Goal: Information Seeking & Learning: Learn about a topic

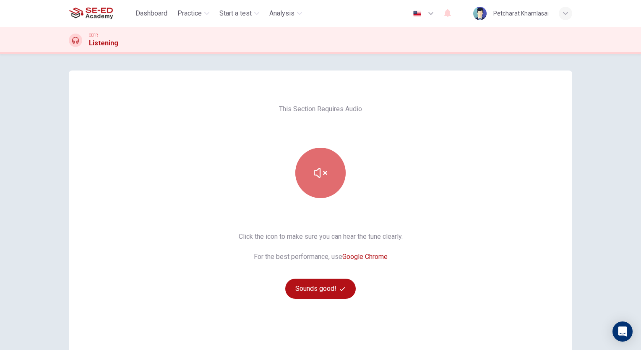
click at [314, 173] on icon "button" at bounding box center [320, 172] width 13 height 13
click at [190, 14] on span "Practice" at bounding box center [190, 13] width 24 height 10
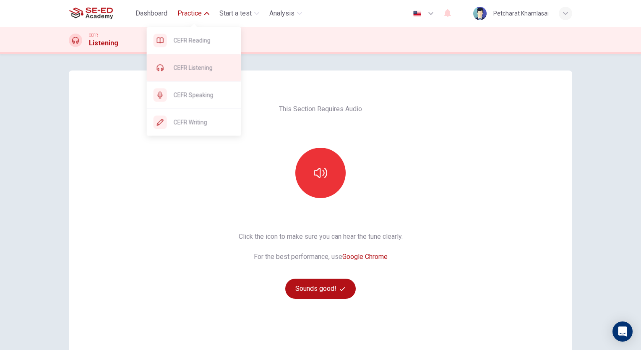
click at [182, 65] on span "CEFR Listening" at bounding box center [204, 68] width 61 height 10
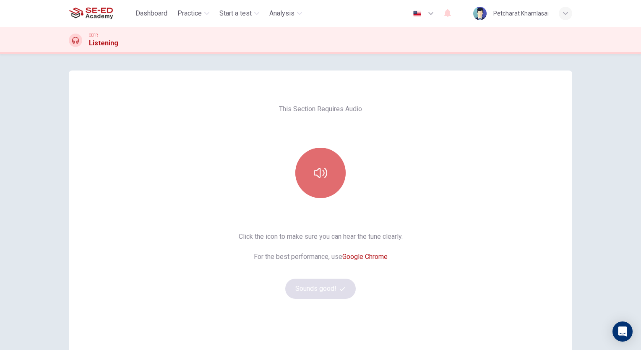
click at [325, 170] on icon "button" at bounding box center [320, 172] width 13 height 13
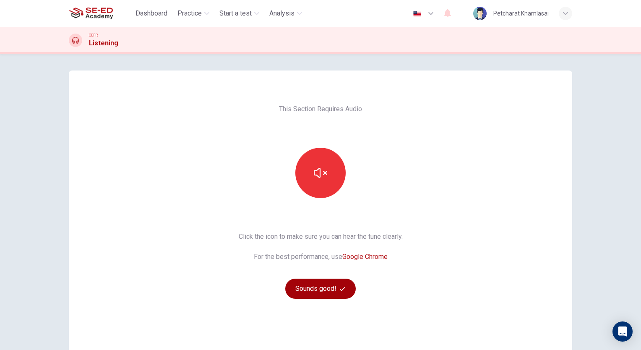
click at [323, 294] on button "Sounds good!" at bounding box center [320, 289] width 71 height 20
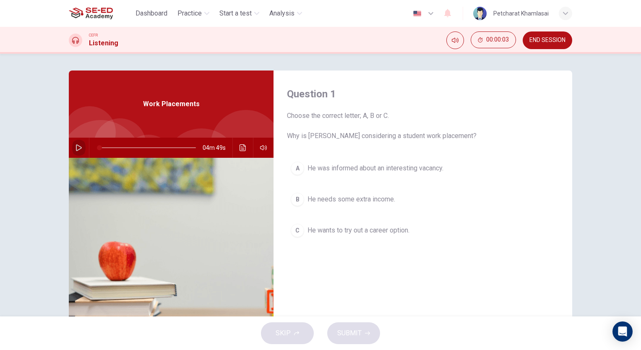
click at [76, 148] on icon "button" at bounding box center [79, 147] width 7 height 7
click at [407, 267] on div "Question 1 Choose the correct letter; A, B or C. Why is [PERSON_NAME] consideri…" at bounding box center [423, 217] width 299 height 292
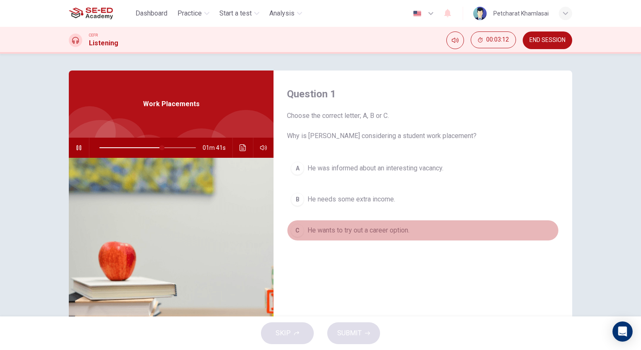
click at [292, 231] on div "C" at bounding box center [297, 230] width 13 height 13
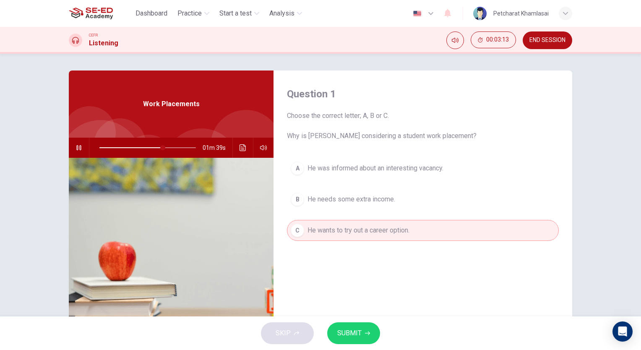
click at [376, 326] on button "SUBMIT" at bounding box center [353, 333] width 53 height 22
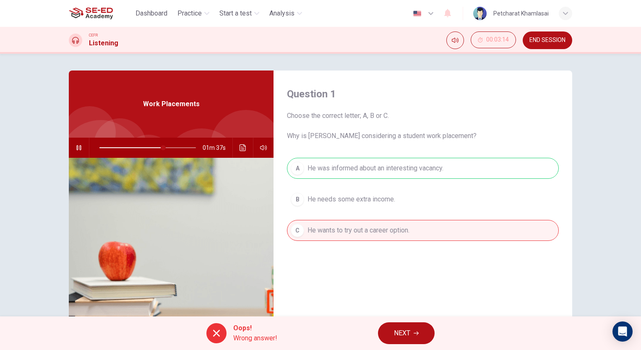
click at [414, 332] on icon "button" at bounding box center [416, 333] width 5 height 5
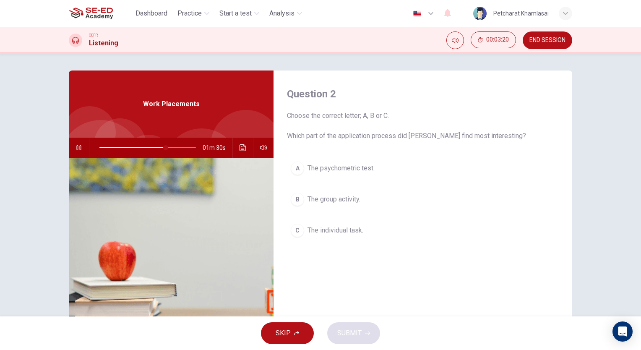
click at [297, 199] on div "B" at bounding box center [297, 199] width 13 height 13
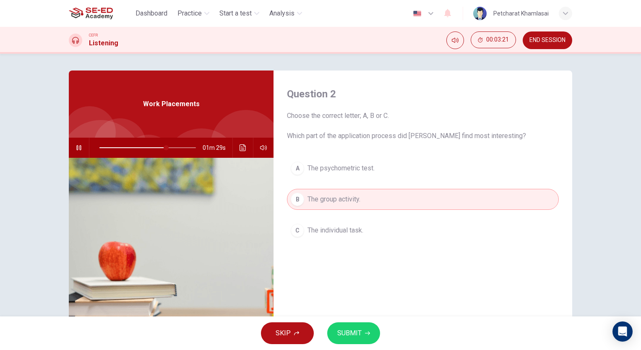
click at [359, 340] on button "SUBMIT" at bounding box center [353, 333] width 53 height 22
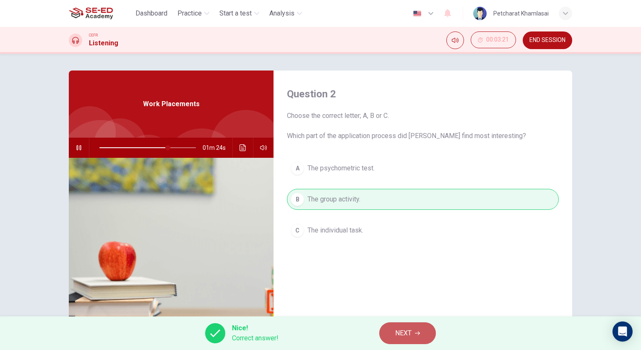
click at [413, 332] on button "NEXT" at bounding box center [407, 333] width 57 height 22
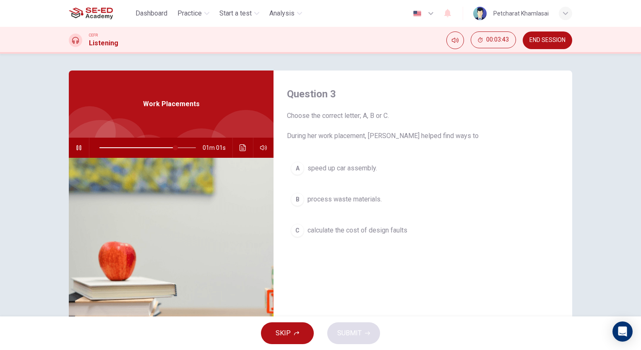
click at [298, 201] on div "B" at bounding box center [297, 199] width 13 height 13
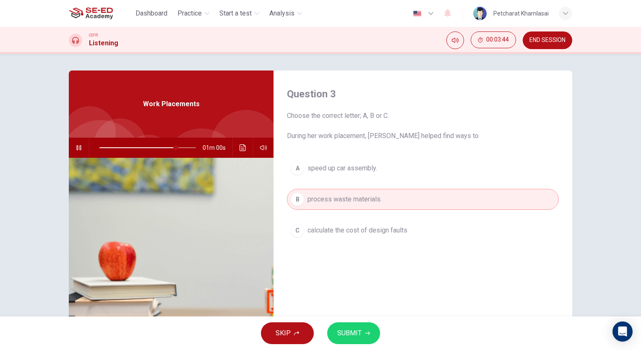
click at [348, 336] on span "SUBMIT" at bounding box center [349, 333] width 24 height 12
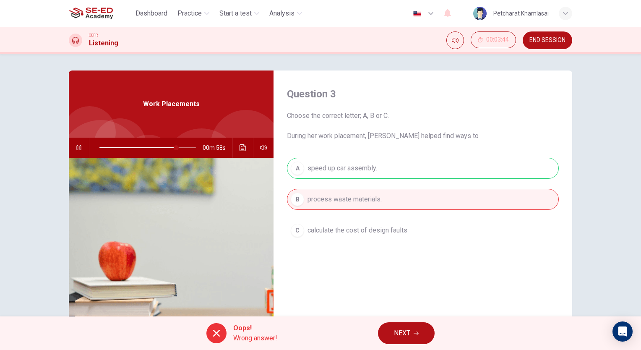
click at [421, 325] on button "NEXT" at bounding box center [406, 333] width 57 height 22
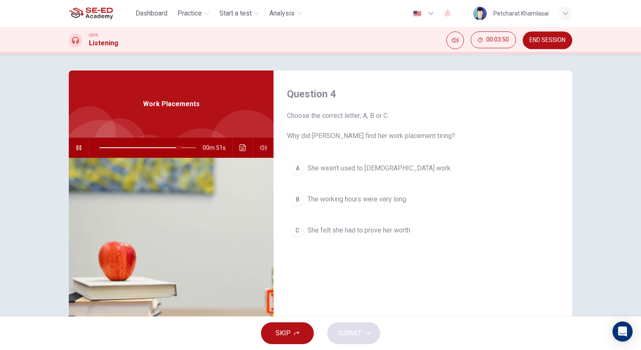
click at [297, 167] on div "A" at bounding box center [297, 168] width 13 height 13
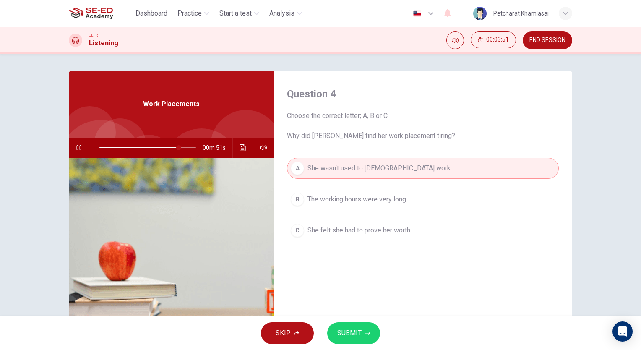
click at [342, 331] on span "SUBMIT" at bounding box center [349, 333] width 24 height 12
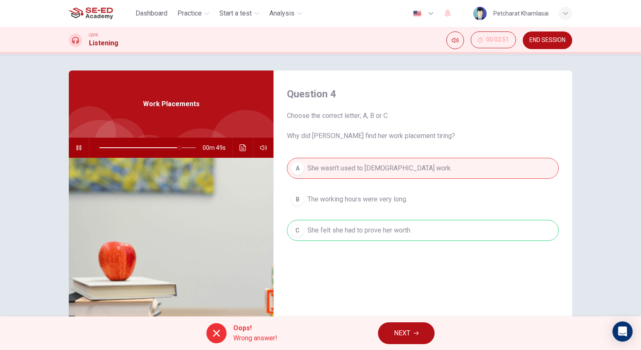
click at [415, 332] on icon "button" at bounding box center [416, 333] width 5 height 5
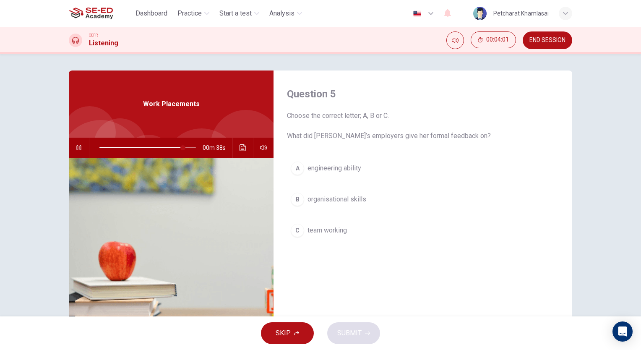
click at [299, 200] on div "B" at bounding box center [297, 199] width 13 height 13
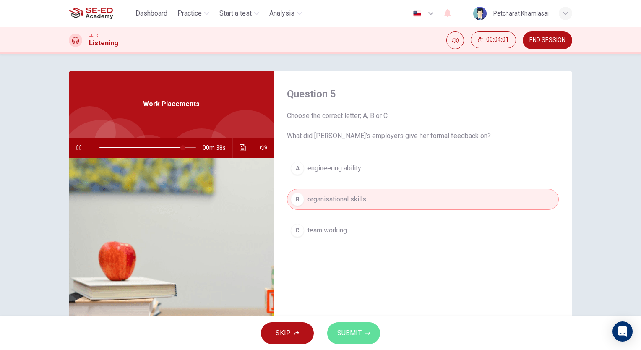
click at [345, 330] on span "SUBMIT" at bounding box center [349, 333] width 24 height 12
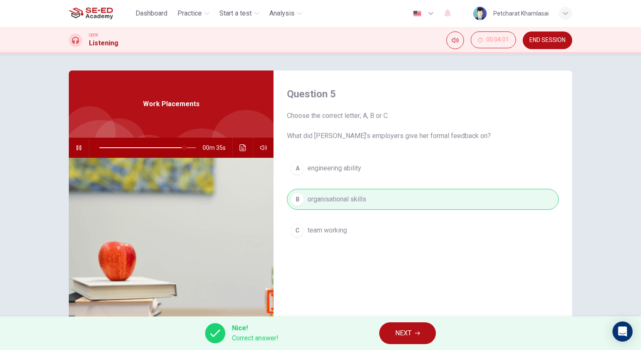
click at [425, 340] on button "NEXT" at bounding box center [407, 333] width 57 height 22
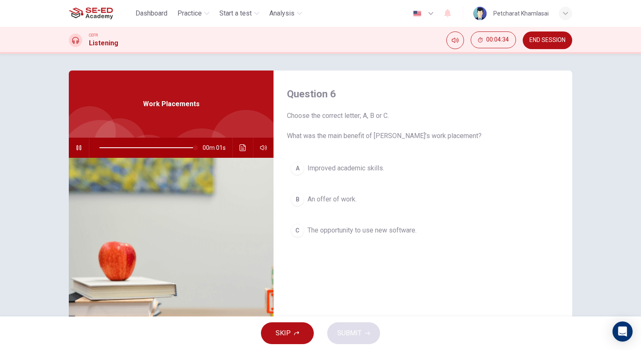
click at [291, 229] on div "C" at bounding box center [297, 230] width 13 height 13
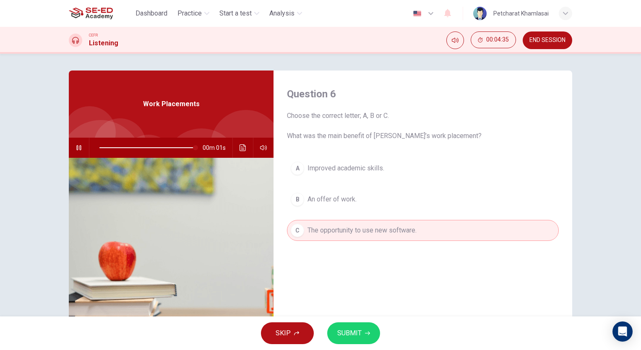
click at [349, 335] on span "SUBMIT" at bounding box center [349, 333] width 24 height 12
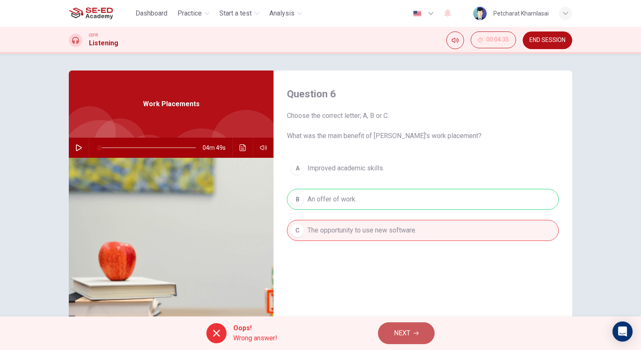
click at [403, 332] on span "NEXT" at bounding box center [402, 333] width 16 height 12
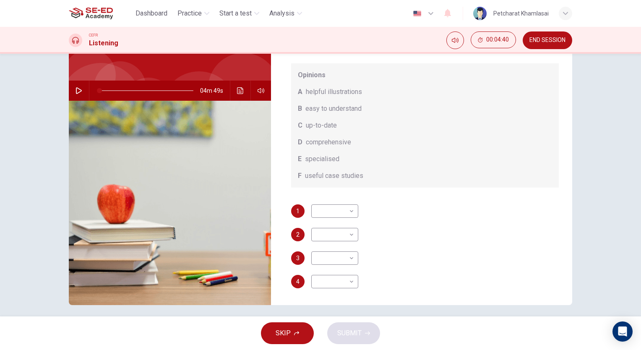
scroll to position [62, 0]
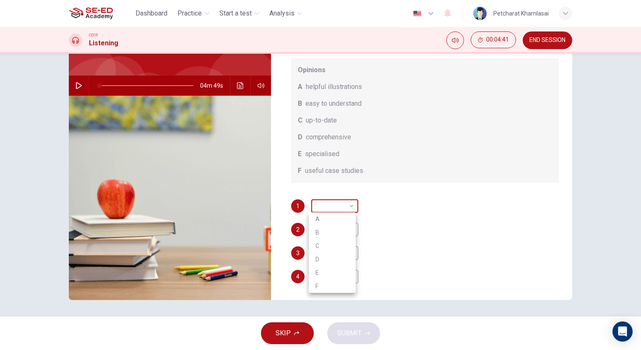
click at [348, 206] on body "This site uses cookies, as explained in our Privacy Policy . If you agree to th…" at bounding box center [320, 175] width 641 height 350
click at [353, 206] on div at bounding box center [320, 175] width 641 height 350
click at [348, 209] on body "This site uses cookies, as explained in our Privacy Policy . If you agree to th…" at bounding box center [320, 175] width 641 height 350
click at [349, 208] on div at bounding box center [320, 175] width 641 height 350
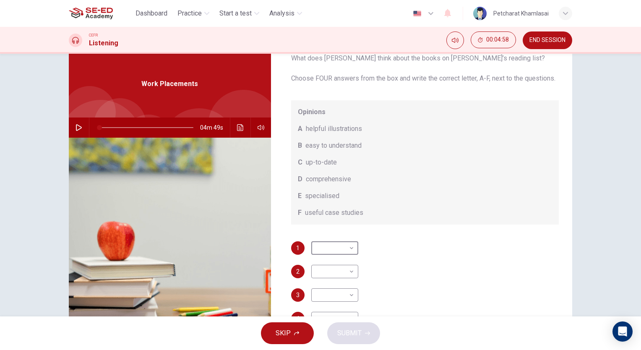
scroll to position [42, 0]
click at [353, 253] on body "This site uses cookies, as explained in our Privacy Policy . If you agree to th…" at bounding box center [320, 175] width 641 height 350
click at [353, 253] on div at bounding box center [320, 175] width 641 height 350
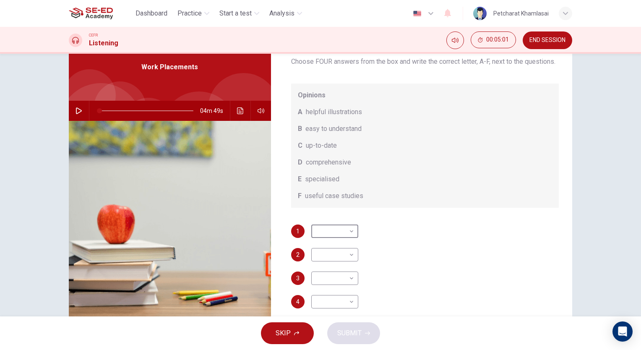
scroll to position [62, 0]
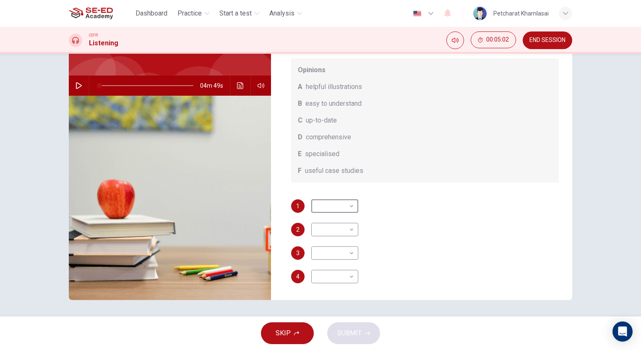
click at [80, 85] on icon "button" at bounding box center [79, 85] width 7 height 7
click at [349, 206] on body "This site uses cookies, as explained in our Privacy Policy . If you agree to th…" at bounding box center [320, 175] width 641 height 350
click at [326, 235] on li "B" at bounding box center [332, 232] width 47 height 13
type input "45"
type input "B"
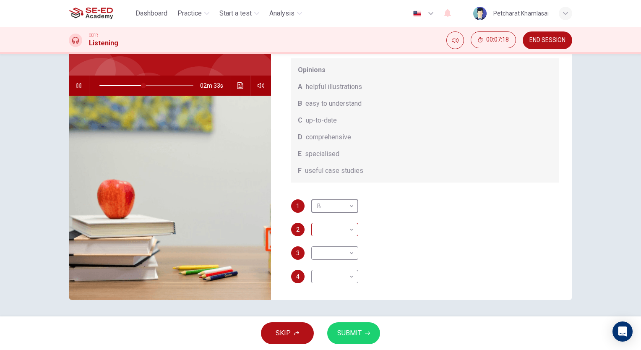
click at [348, 230] on body "This site uses cookies, as explained in our Privacy Policy . If you agree to th…" at bounding box center [320, 175] width 641 height 350
click at [389, 270] on div at bounding box center [320, 175] width 641 height 350
click at [344, 277] on body "This site uses cookies, as explained in our Privacy Policy . If you agree to th…" at bounding box center [320, 175] width 641 height 350
click at [339, 334] on li "F" at bounding box center [332, 336] width 47 height 13
type input "48"
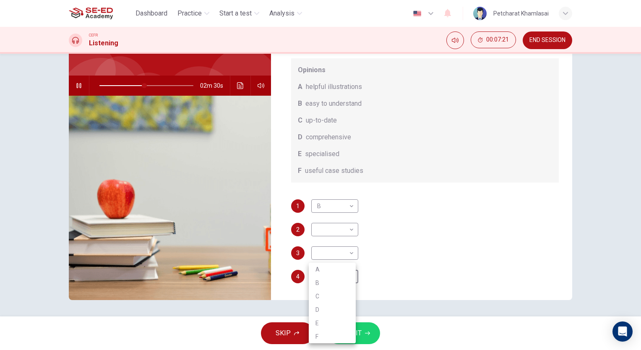
type input "F"
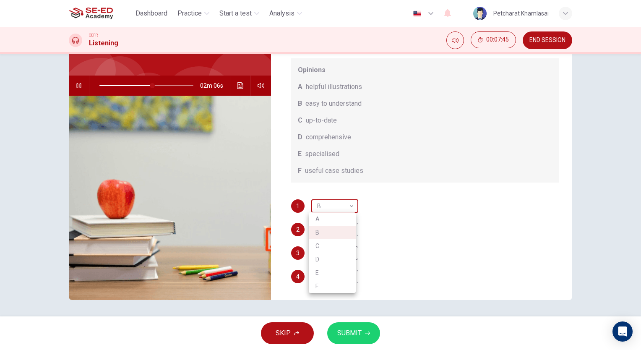
click at [352, 211] on body "This site uses cookies, as explained in our Privacy Policy . If you agree to th…" at bounding box center [320, 175] width 641 height 350
click at [343, 222] on li "A" at bounding box center [332, 218] width 47 height 13
type input "57"
type input "A"
click at [345, 220] on body "This site uses cookies, as explained in our Privacy Policy . If you agree to th…" at bounding box center [320, 175] width 641 height 350
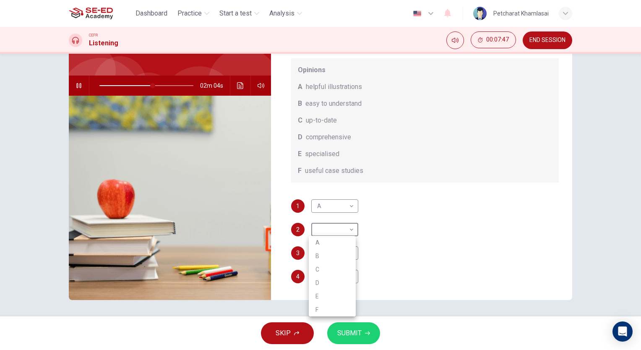
click at [337, 256] on li "B" at bounding box center [332, 255] width 47 height 13
type input "57"
type input "B"
click at [343, 253] on body "This site uses cookies, as explained in our Privacy Policy . If you agree to th…" at bounding box center [320, 175] width 641 height 350
click at [329, 309] on li "D" at bounding box center [332, 306] width 47 height 13
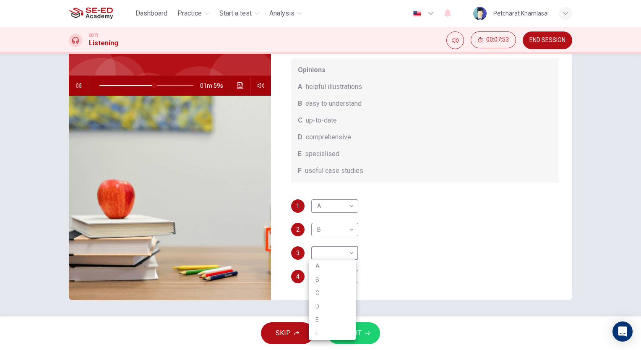
type input "59"
type input "D"
click at [344, 337] on span "SUBMIT" at bounding box center [349, 333] width 24 height 12
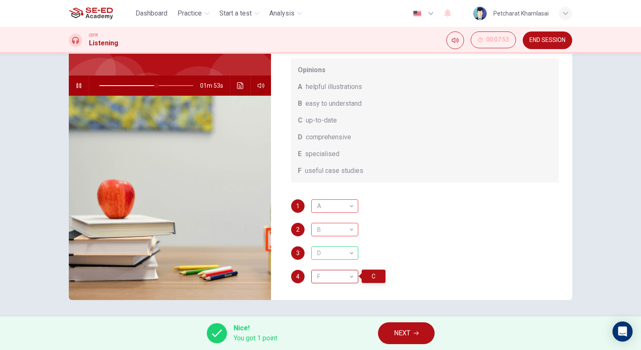
click at [345, 272] on div "F" at bounding box center [333, 277] width 44 height 24
type input "61"
click at [397, 332] on span "NEXT" at bounding box center [402, 333] width 16 height 12
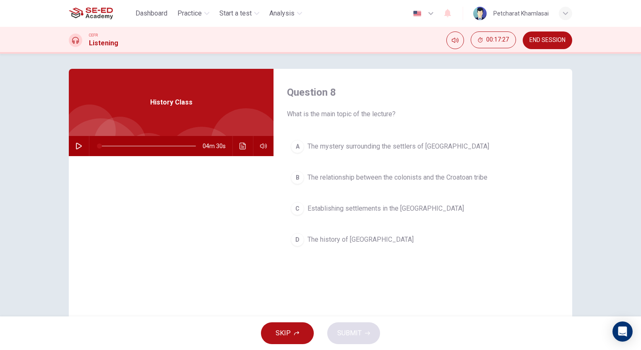
scroll to position [0, 0]
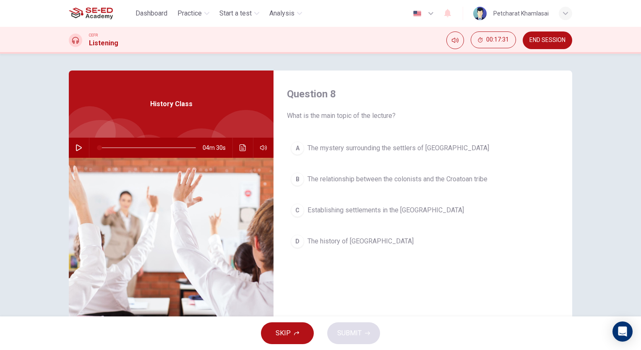
click at [561, 39] on span "END SESSION" at bounding box center [548, 40] width 36 height 7
